Goal: Book appointment/travel/reservation

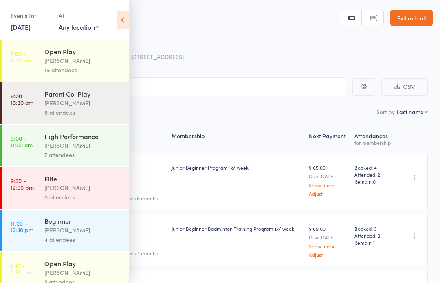
click at [122, 19] on icon at bounding box center [122, 19] width 13 height 17
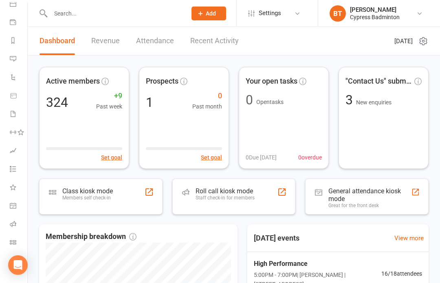
scroll to position [83, 0]
click at [16, 243] on link "Class check-in" at bounding box center [19, 243] width 18 height 18
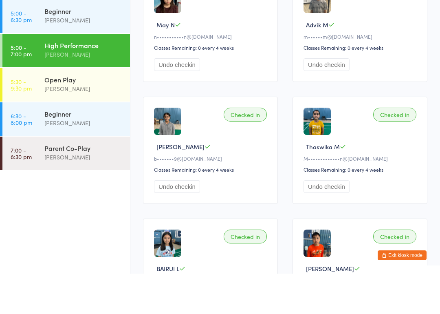
scroll to position [531, 0]
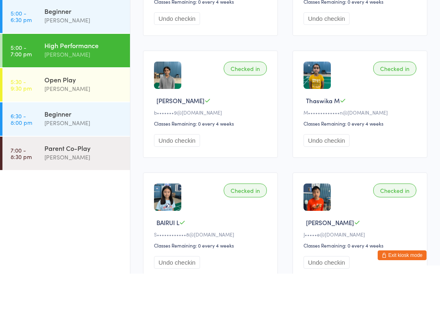
click at [401, 282] on button "Exit kiosk mode" at bounding box center [401, 295] width 49 height 10
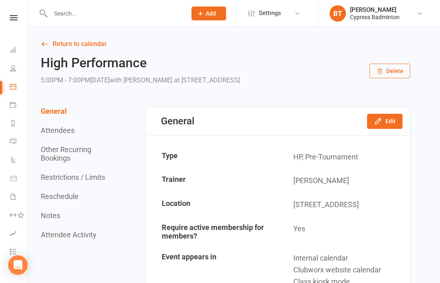
click at [21, 16] on link at bounding box center [13, 17] width 29 height 5
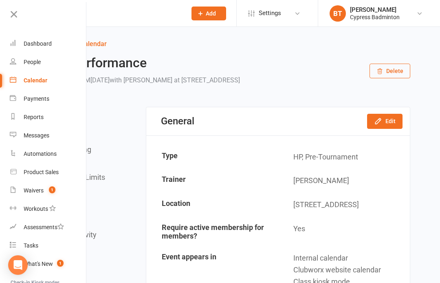
click at [44, 189] on link "Waivers 1" at bounding box center [48, 190] width 77 height 18
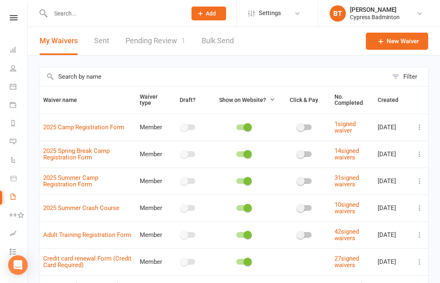
click at [160, 40] on link "Pending Review 1" at bounding box center [155, 41] width 60 height 28
select select "50"
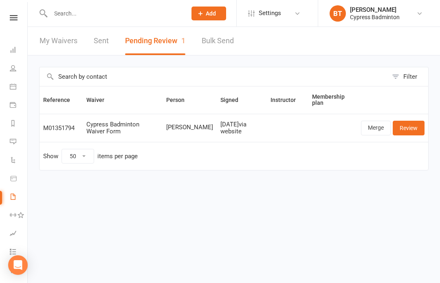
click at [408, 127] on link "Review" at bounding box center [409, 128] width 32 height 15
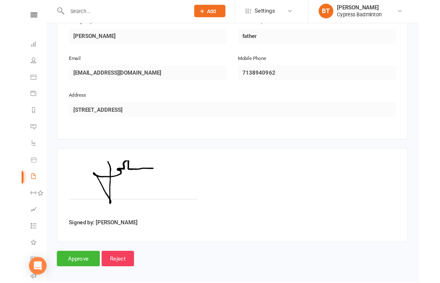
scroll to position [507, 0]
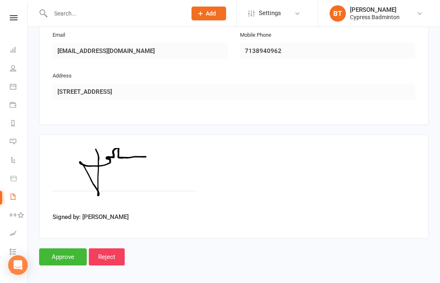
click at [63, 248] on input "Approve" at bounding box center [63, 256] width 48 height 17
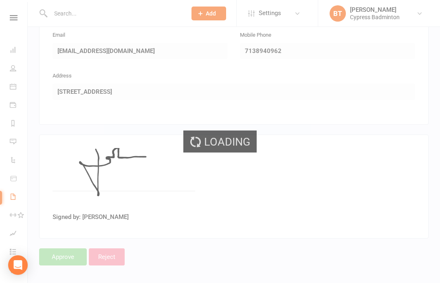
select select "50"
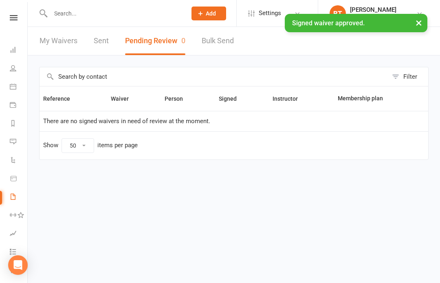
click at [107, 42] on link "Sent" at bounding box center [101, 41] width 15 height 28
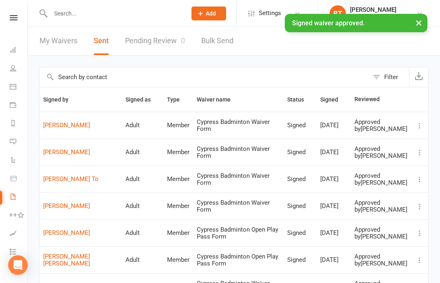
click at [68, 129] on link "[PERSON_NAME]" at bounding box center [80, 125] width 75 height 7
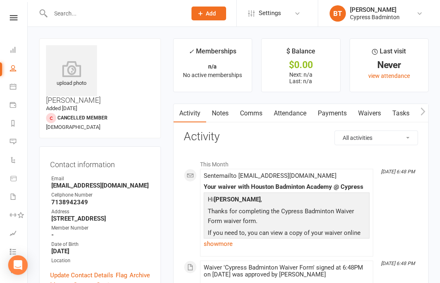
click at [83, 77] on icon at bounding box center [71, 69] width 51 height 16
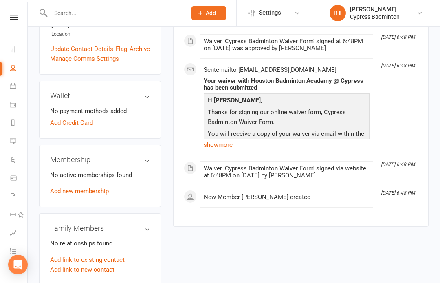
scroll to position [226, 0]
click at [10, 12] on nav "Clubworx Dashboard People Calendar Payments Reports Messages Automations Produc…" at bounding box center [14, 143] width 28 height 283
click at [13, 15] on icon at bounding box center [14, 17] width 8 height 5
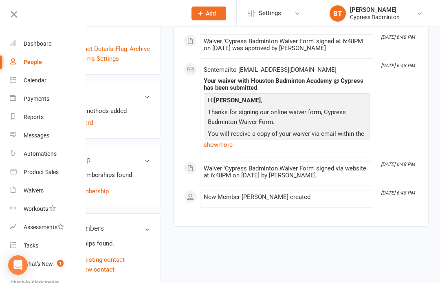
click at [44, 101] on div "Payments" at bounding box center [37, 98] width 26 height 7
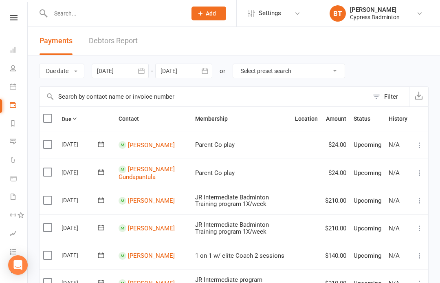
click at [19, 20] on link at bounding box center [13, 17] width 29 height 5
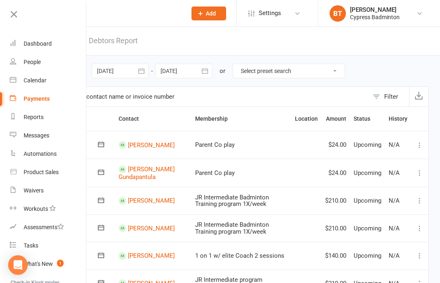
click at [48, 81] on link "Calendar" at bounding box center [48, 80] width 77 height 18
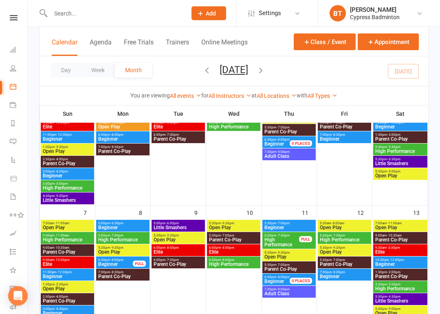
scroll to position [247, 0]
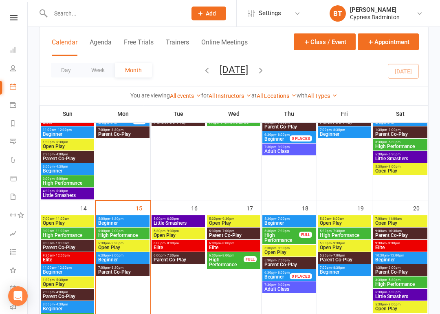
click at [116, 246] on span "Open Play" at bounding box center [123, 247] width 50 height 5
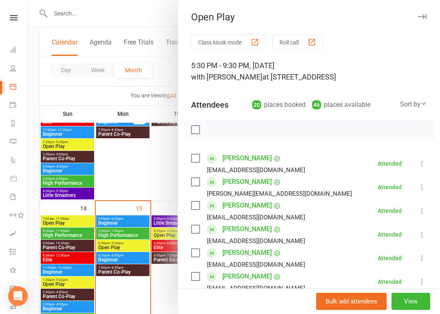
click at [227, 121] on div at bounding box center [308, 129] width 251 height 20
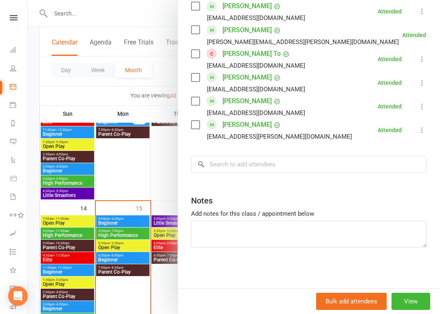
scroll to position [483, 0]
click at [224, 164] on input "search" at bounding box center [309, 164] width 236 height 17
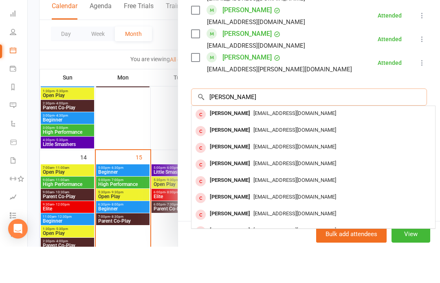
scroll to position [0, 0]
type input "Tran dang"
click at [13, 42] on link "Dashboard" at bounding box center [19, 51] width 18 height 18
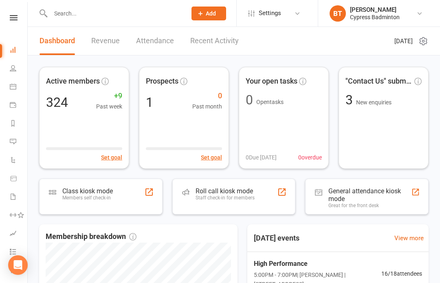
click at [79, 9] on input "text" at bounding box center [114, 13] width 133 height 11
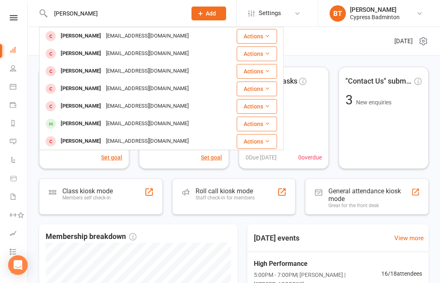
type input "Tran dang"
click at [254, 69] on button "Actions" at bounding box center [257, 71] width 40 height 15
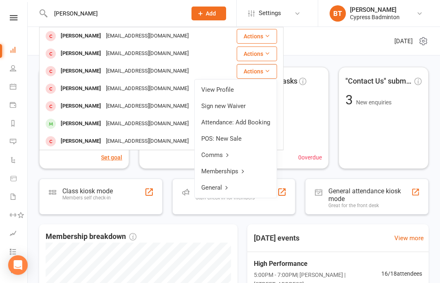
click at [221, 82] on link "View Profile" at bounding box center [236, 89] width 82 height 16
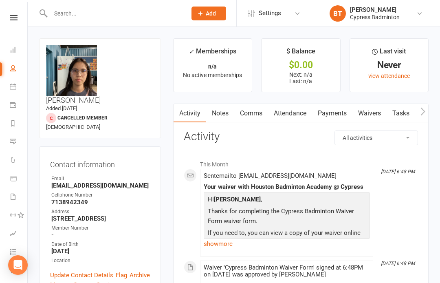
click at [9, 19] on link at bounding box center [13, 17] width 29 height 5
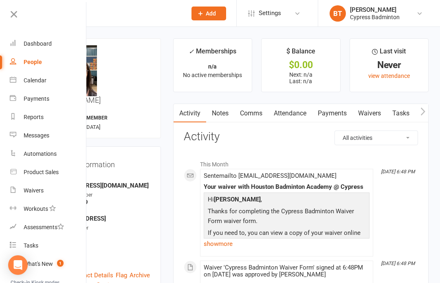
click at [41, 79] on div "Calendar" at bounding box center [35, 80] width 23 height 7
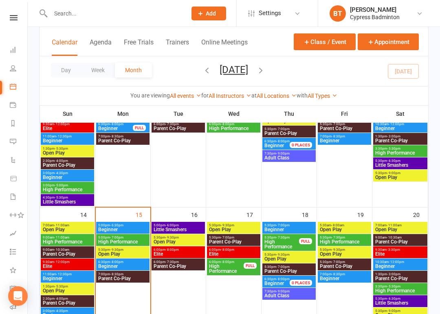
scroll to position [241, 0]
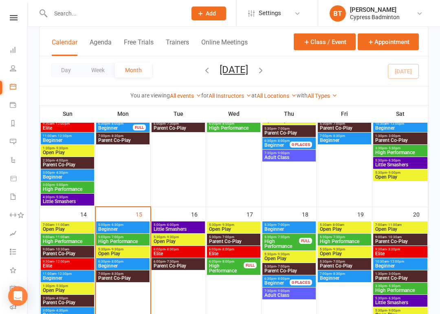
click at [114, 251] on span "Open Play" at bounding box center [123, 253] width 50 height 5
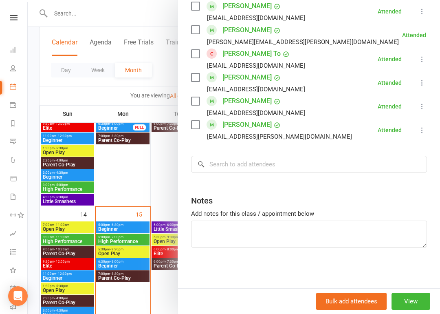
scroll to position [483, 0]
click at [219, 161] on input "search" at bounding box center [309, 164] width 236 height 17
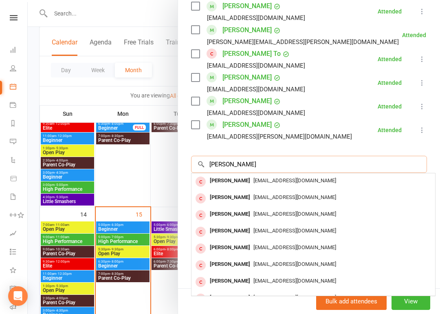
type input "Tran dang"
click at [253, 194] on span "[EMAIL_ADDRESS][DOMAIN_NAME]" at bounding box center [294, 197] width 83 height 6
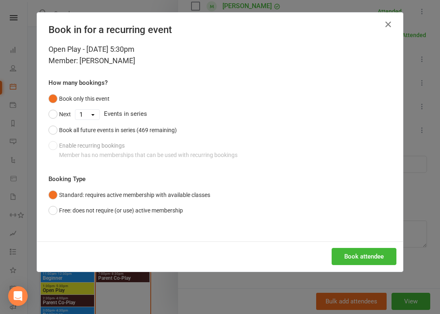
click at [56, 209] on button "Free: does not require (or use) active membership" at bounding box center [115, 209] width 134 height 15
click at [358, 254] on button "Book attendee" at bounding box center [363, 256] width 65 height 17
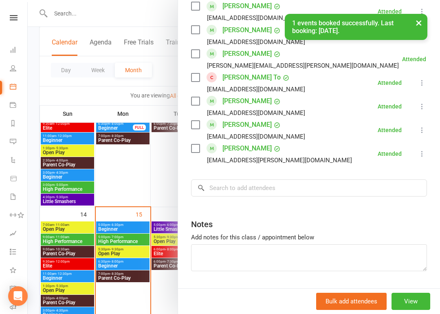
click at [11, 14] on div "× 1 events booked successfully. Last booking: Sep 15, 2025." at bounding box center [214, 14] width 429 height 0
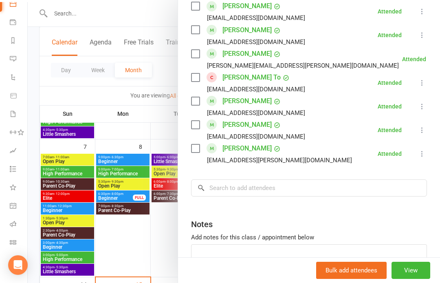
scroll to position [83, 0]
click at [15, 240] on icon at bounding box center [13, 242] width 7 height 7
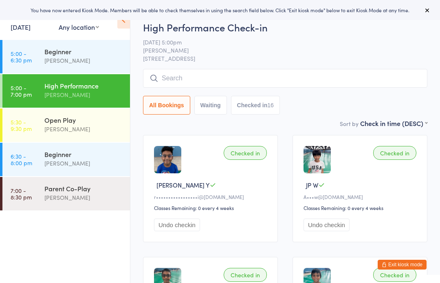
click at [69, 120] on div "Open Play" at bounding box center [83, 119] width 79 height 9
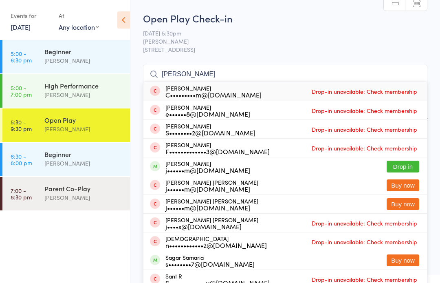
type input "[PERSON_NAME]"
click at [404, 165] on button "Drop in" at bounding box center [402, 166] width 33 height 12
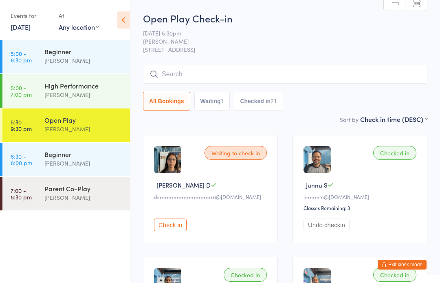
click at [168, 225] on button "Check in" at bounding box center [170, 224] width 33 height 13
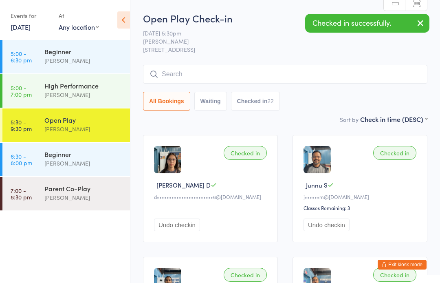
click at [417, 263] on button "Exit kiosk mode" at bounding box center [401, 264] width 49 height 10
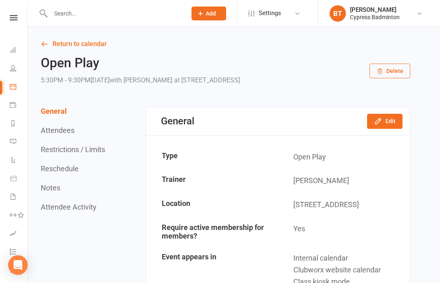
click at [20, 27] on div "Clubworx" at bounding box center [13, 28] width 27 height 26
click at [15, 17] on icon at bounding box center [14, 17] width 8 height 5
